Goal: Transaction & Acquisition: Purchase product/service

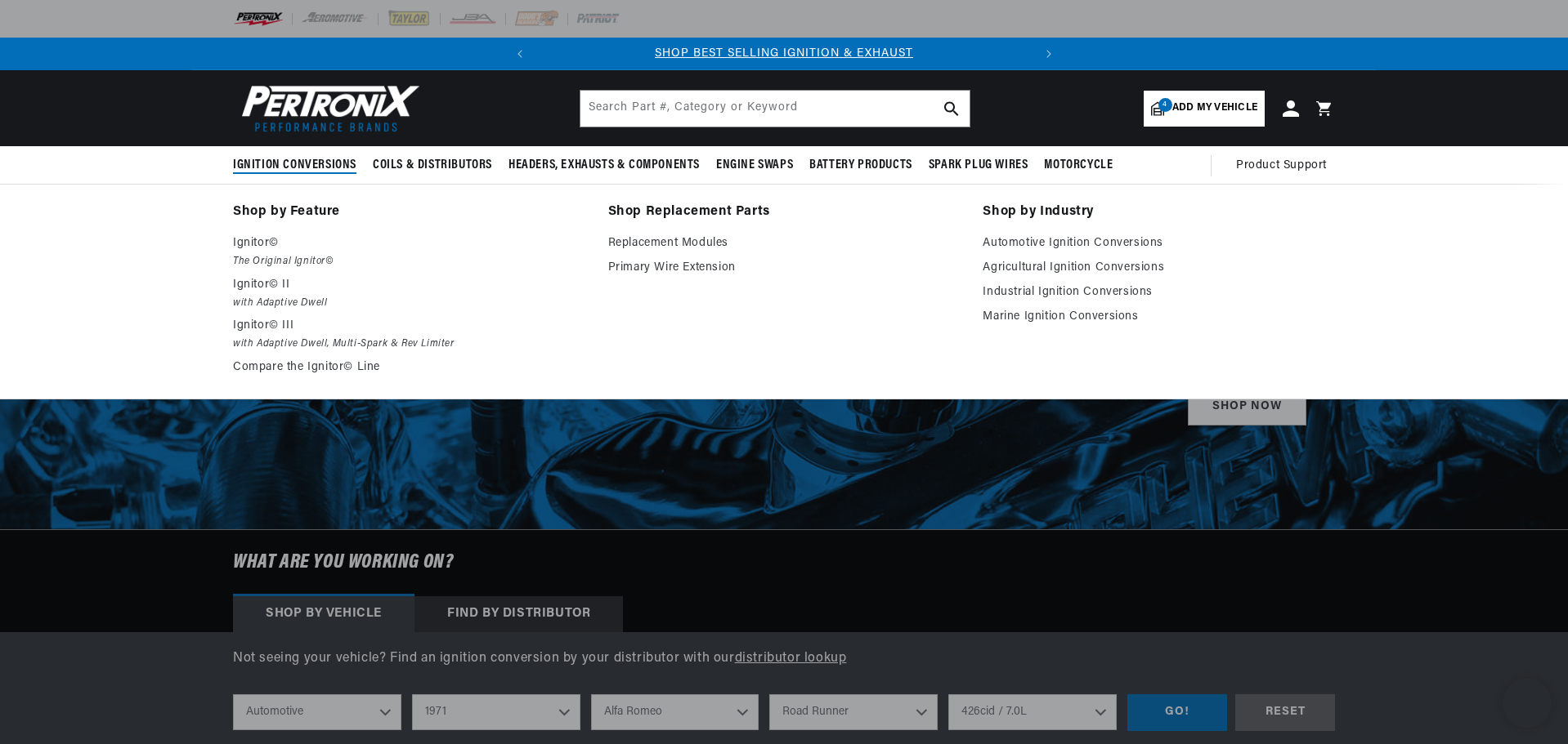
select select "1971"
select select "[GEOGRAPHIC_DATA]"
select select "Road-Runner"
select select "426cid-7.0L"
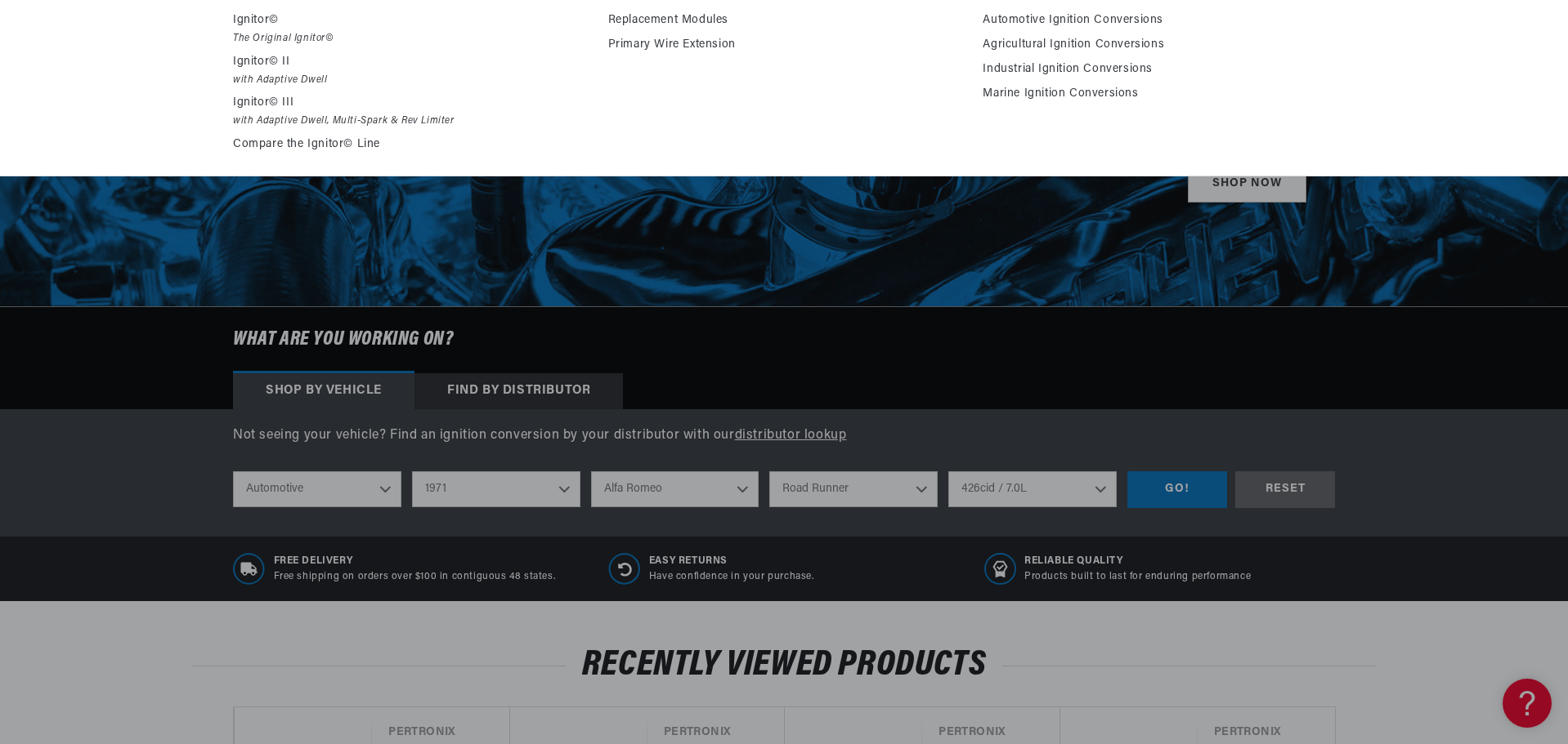
scroll to position [245, 0]
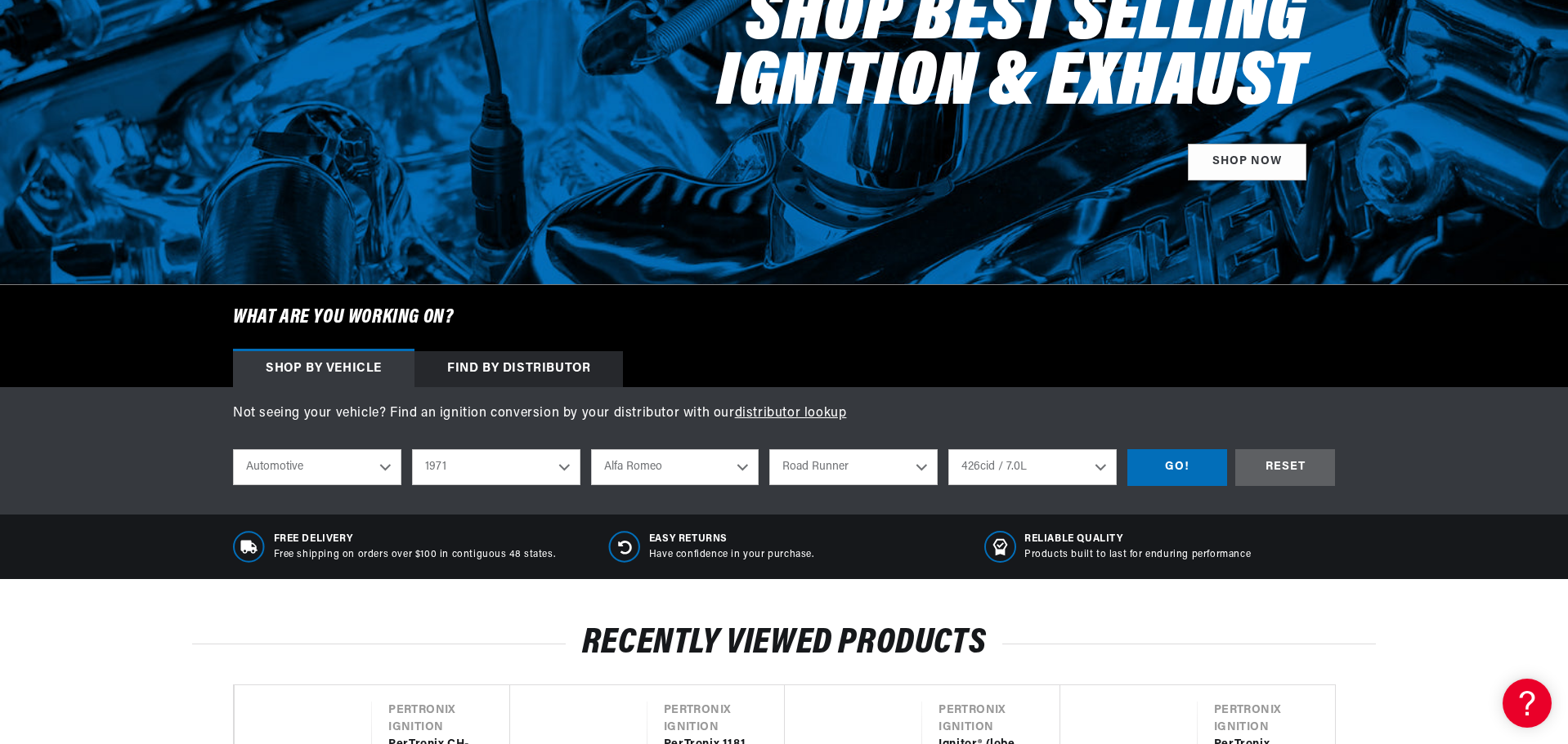
click at [353, 470] on select "Automotive Agricultural Industrial Marine Motorcycle" at bounding box center [316, 468] width 168 height 36
click at [353, 469] on select "Automotive Agricultural Industrial Marine Motorcycle" at bounding box center [316, 468] width 168 height 36
click at [481, 469] on select "2026 2025 2024 2023 2022 2021 2020 2019 2018 2017 2016 2015 2014 2013 2012 2011…" at bounding box center [496, 468] width 168 height 36
click at [412, 450] on select "2026 2025 2024 2023 2022 2021 2020 2019 2018 2017 2016 2015 2014 2013 2012 2011…" at bounding box center [496, 468] width 168 height 36
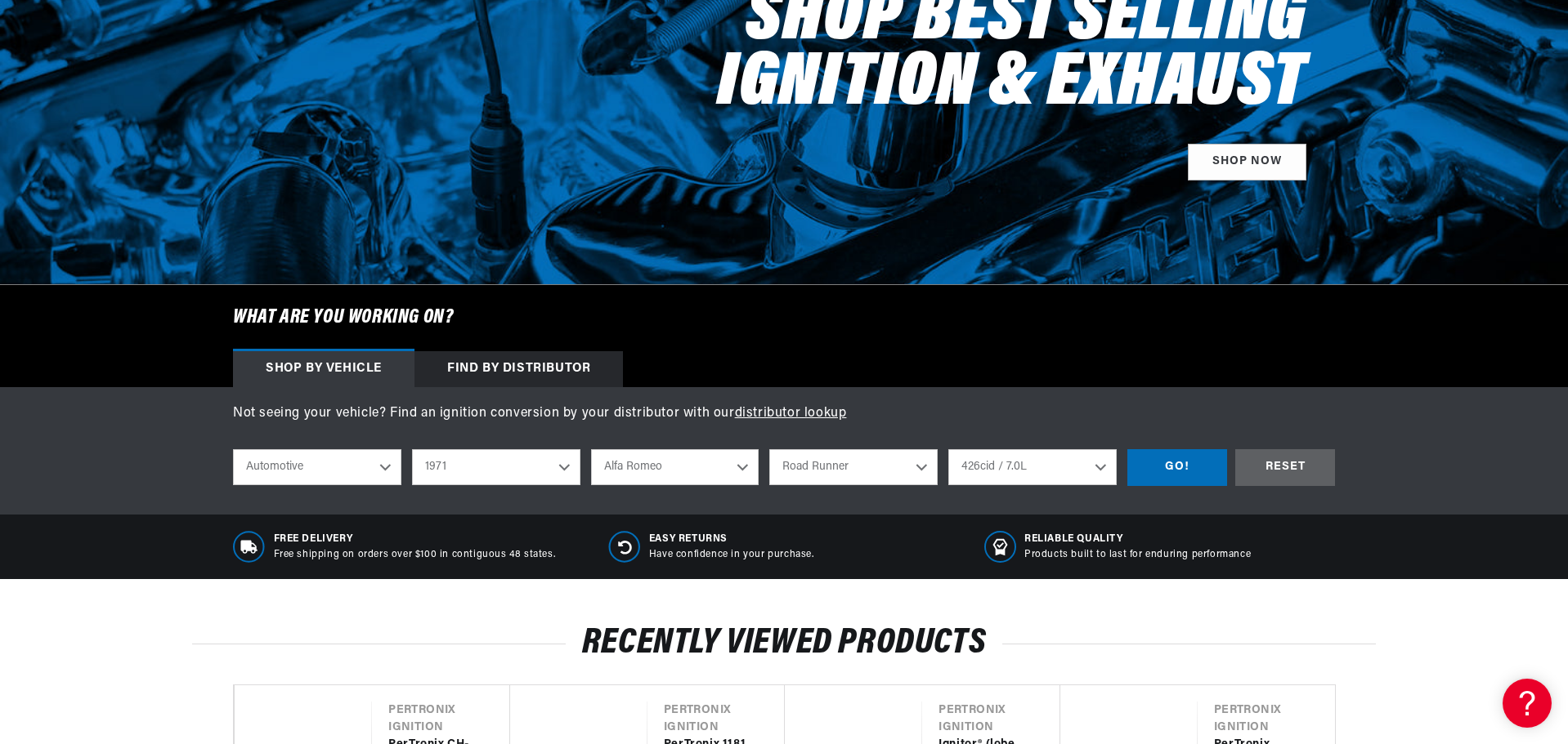
select select "1968"
click at [732, 466] on select "Alfa Romeo American Motors Aston Martin Austin Austin Healey Avanti Bentley Bui…" at bounding box center [675, 468] width 168 height 36
click at [591, 450] on select "Alfa Romeo American Motors Aston Martin Austin Austin Healey Avanti Bentley Bui…" at bounding box center [675, 468] width 168 height 36
select select "Chevrolet"
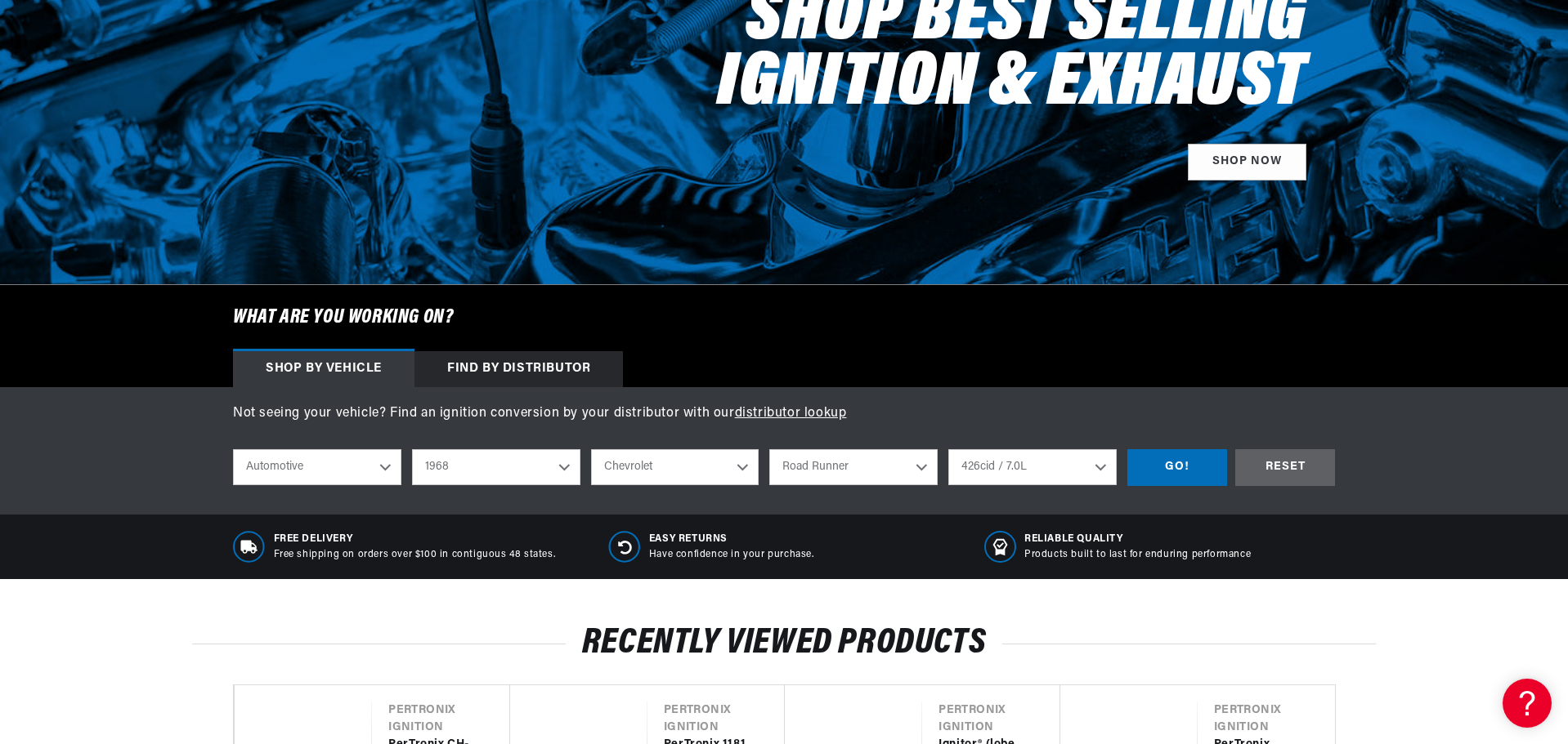
select select "Model"
select select "Engine"
click at [909, 467] on select "Model Bel Air Biscayne C10 Pickup C10 Suburban C20 Pickup C20 Suburban C30 Pick…" at bounding box center [853, 468] width 168 height 36
select select "Camaro"
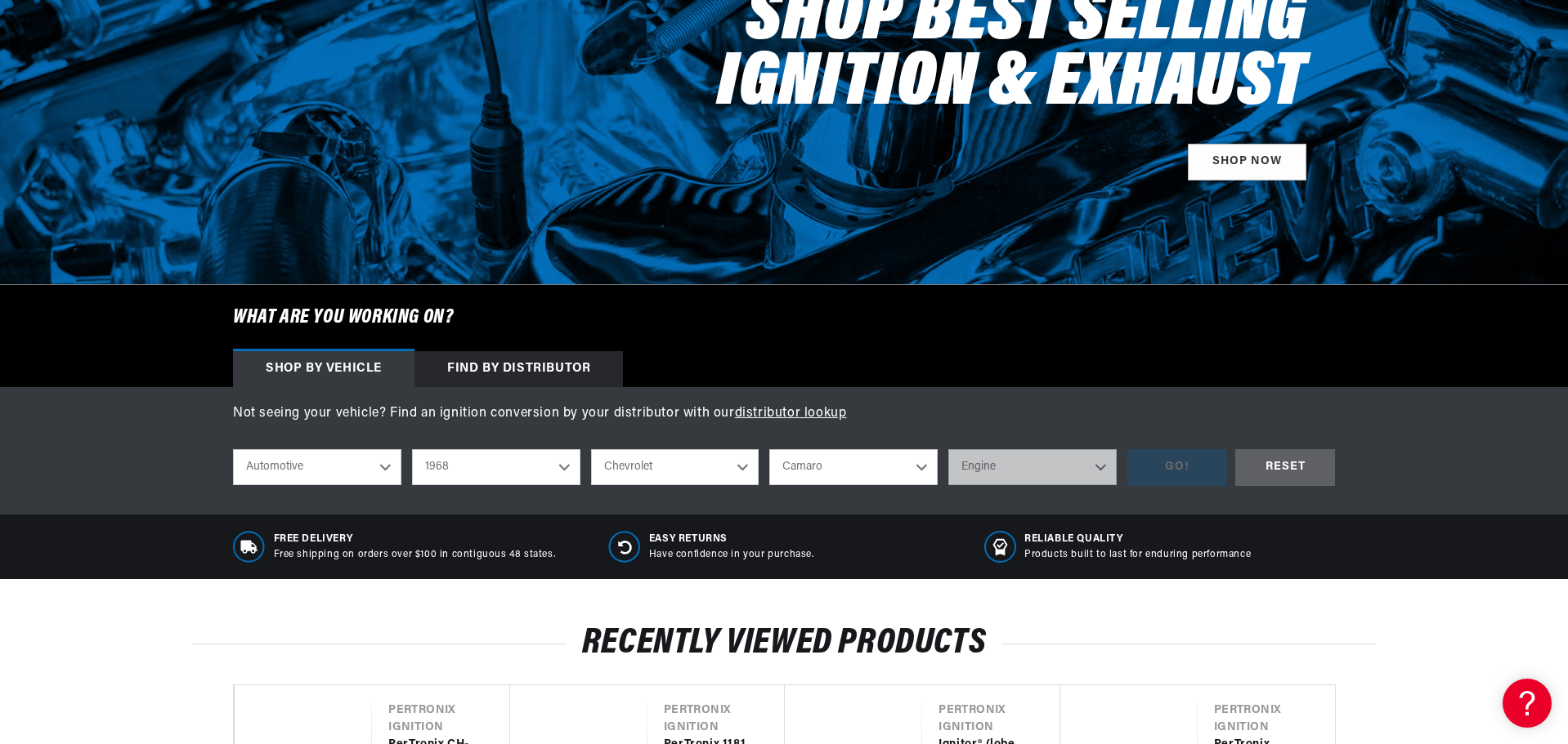
click at [769, 450] on select "Model Bel Air Biscayne C10 Pickup C10 Suburban C20 Pickup C20 Suburban C30 Pick…" at bounding box center [853, 468] width 168 height 36
select select "Camaro"
click at [1027, 462] on select "Engine 6.6L 230cid / 3.8L 250cid / 4.1L 302cid / 4.9L 305cid / 5.0L 307cid / 5.…" at bounding box center [1032, 468] width 168 height 36
select select "327cid-5.3L"
click at [948, 450] on select "Engine 6.6L 230cid / 3.8L 250cid / 4.1L 302cid / 4.9L 305cid / 5.0L 307cid / 5.…" at bounding box center [1032, 468] width 168 height 36
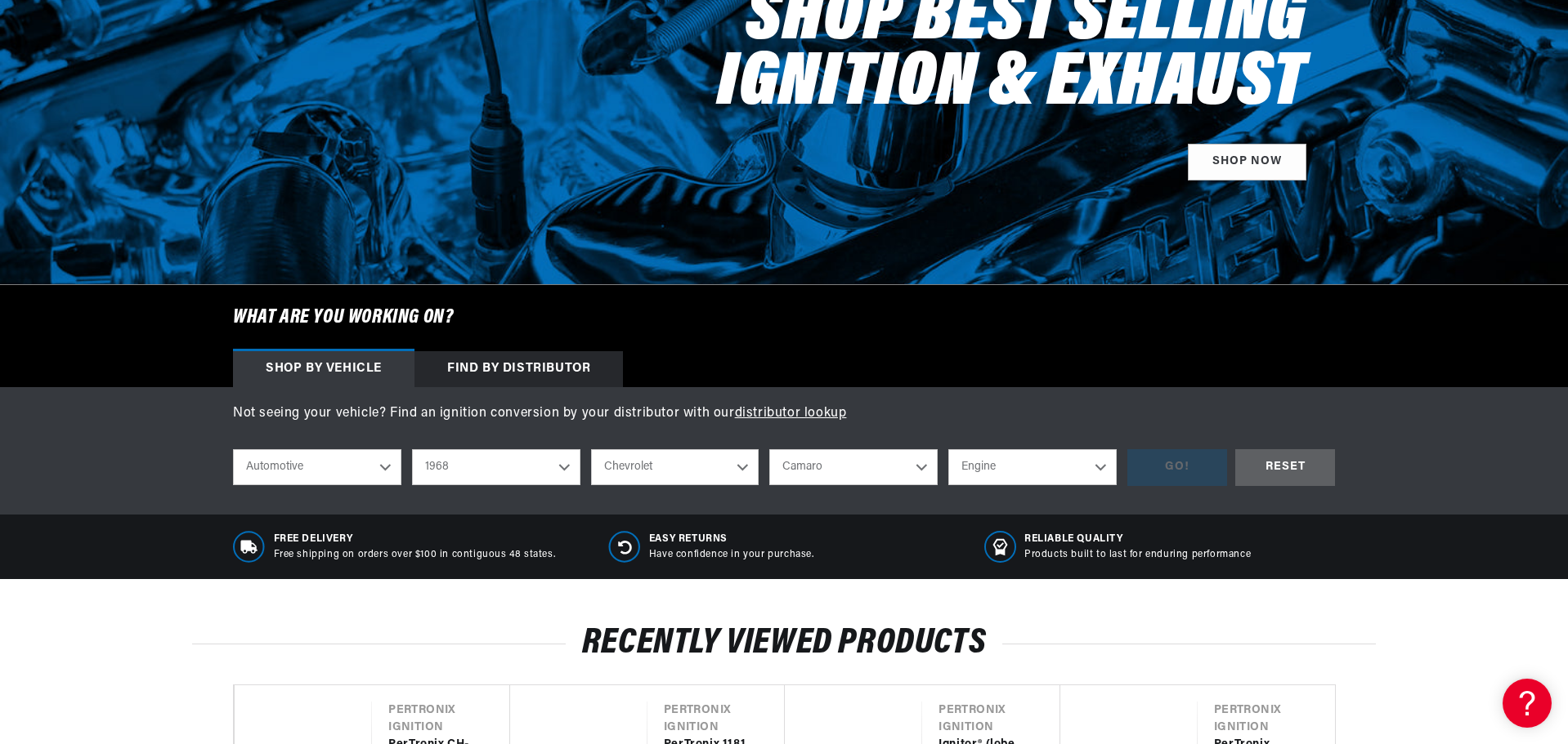
select select "327cid-5.3L"
click at [1185, 466] on div "GO!" at bounding box center [1177, 468] width 100 height 36
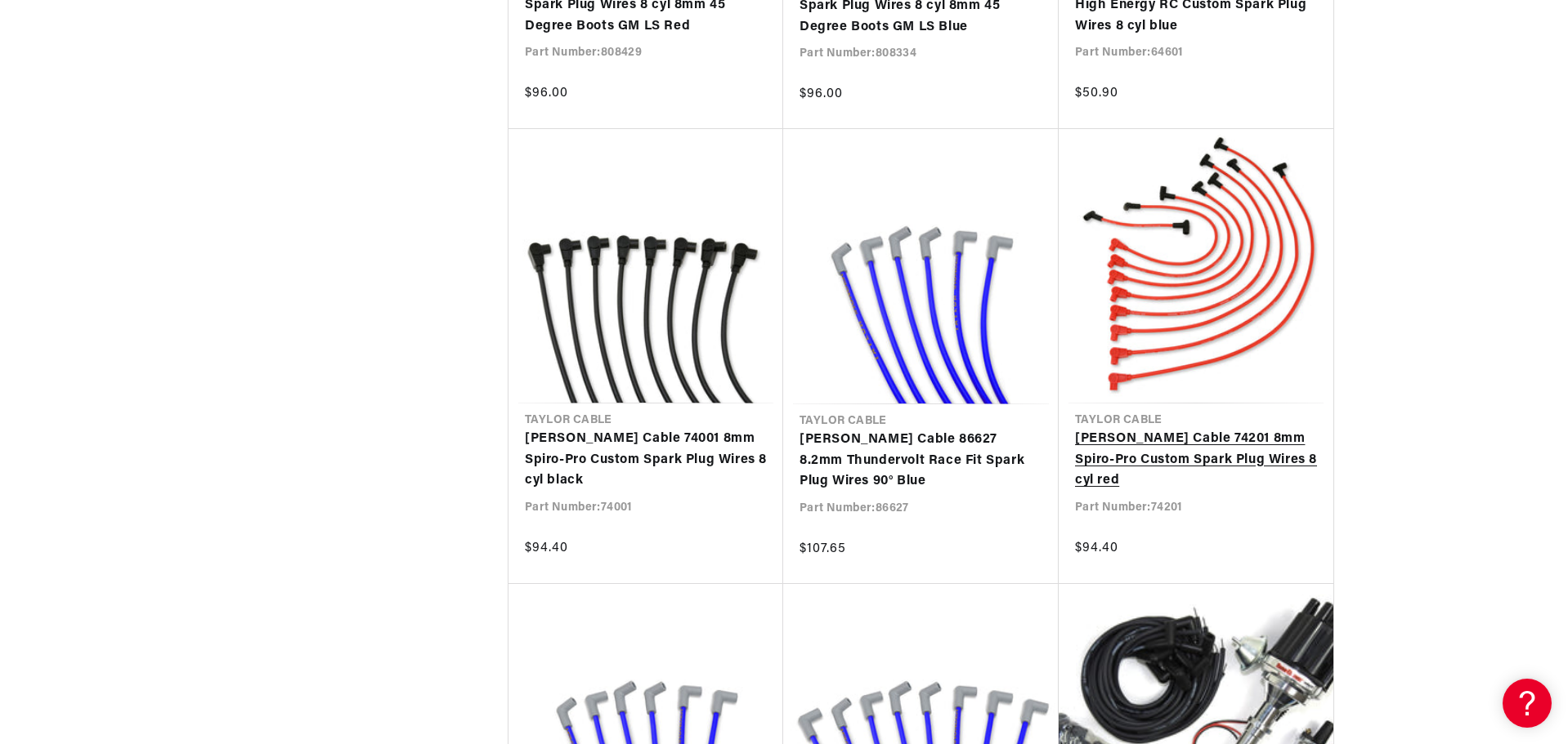
scroll to position [0, 496]
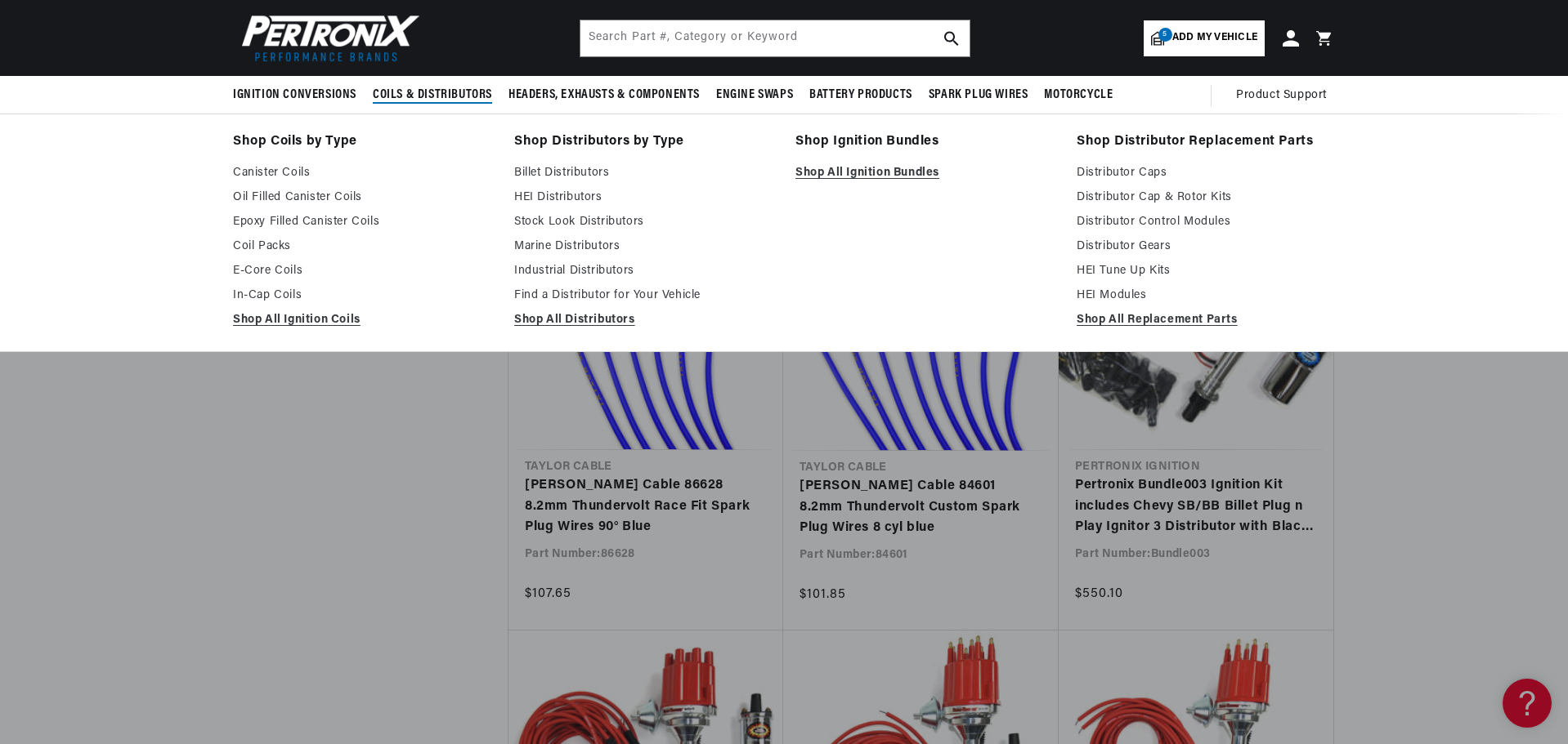
click at [397, 90] on span "Coils & Distributors" at bounding box center [432, 95] width 119 height 17
click at [323, 193] on link "Oil Filled Canister Coils" at bounding box center [361, 197] width 258 height 19
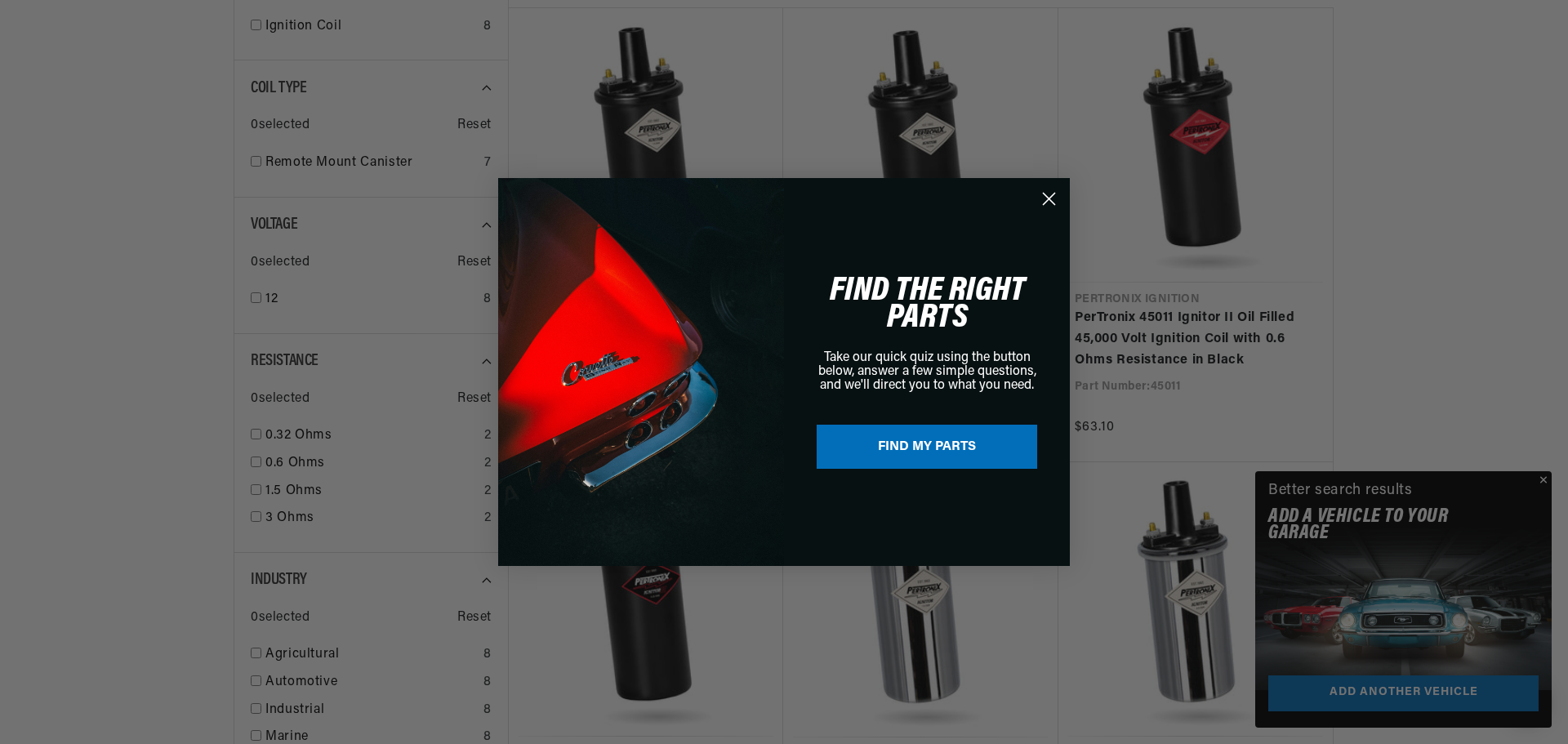
scroll to position [0, 495]
